Goal: Browse casually

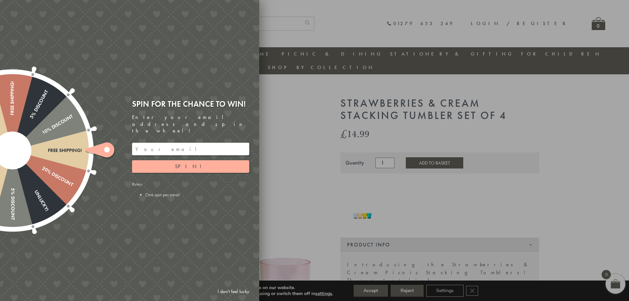
drag, startPoint x: 308, startPoint y: 111, endPoint x: 302, endPoint y: 107, distance: 7.3
click at [308, 111] on div at bounding box center [314, 150] width 629 height 301
click at [241, 293] on link "I don't feel lucky" at bounding box center [233, 291] width 38 height 12
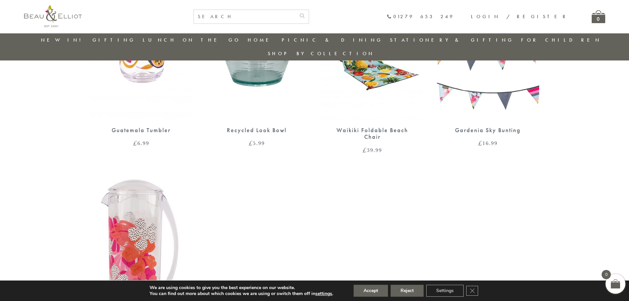
scroll to position [507, 0]
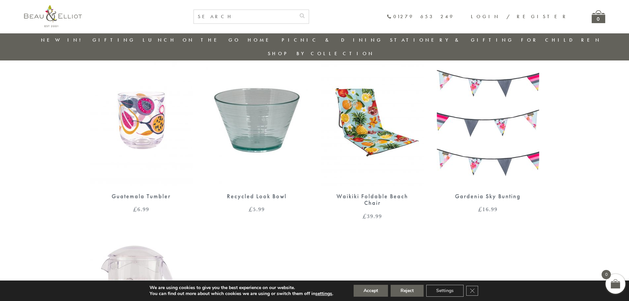
click at [288, 124] on img at bounding box center [257, 120] width 102 height 132
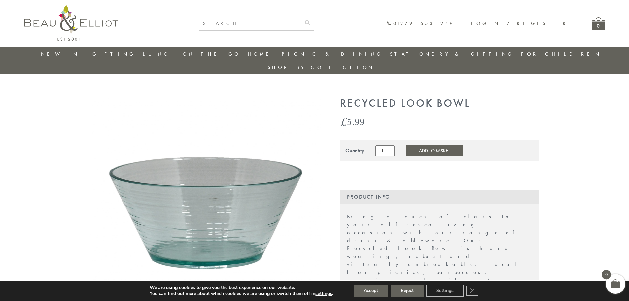
click at [73, 33] on img at bounding box center [71, 23] width 94 height 36
click at [73, 32] on img at bounding box center [71, 23] width 94 height 36
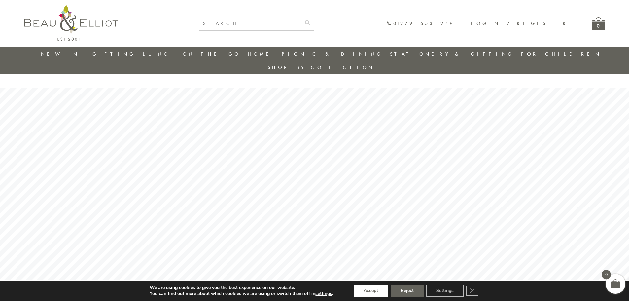
click at [368, 291] on button "Accept" at bounding box center [371, 291] width 34 height 12
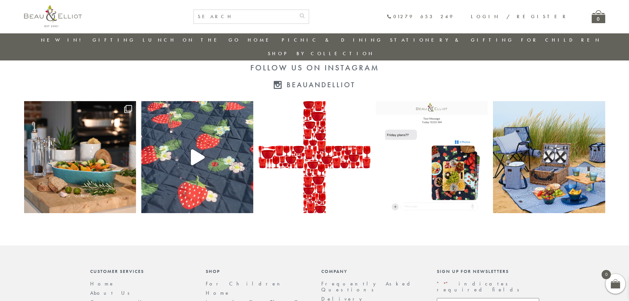
scroll to position [1426, 0]
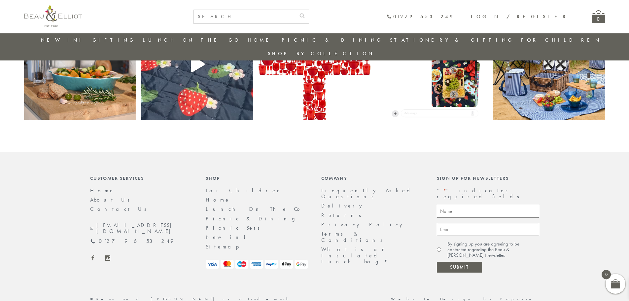
click at [94, 255] on use at bounding box center [93, 257] width 3 height 5
click at [127, 222] on link "[EMAIL_ADDRESS][DOMAIN_NAME]" at bounding box center [141, 228] width 102 height 12
